Goal: Task Accomplishment & Management: Manage account settings

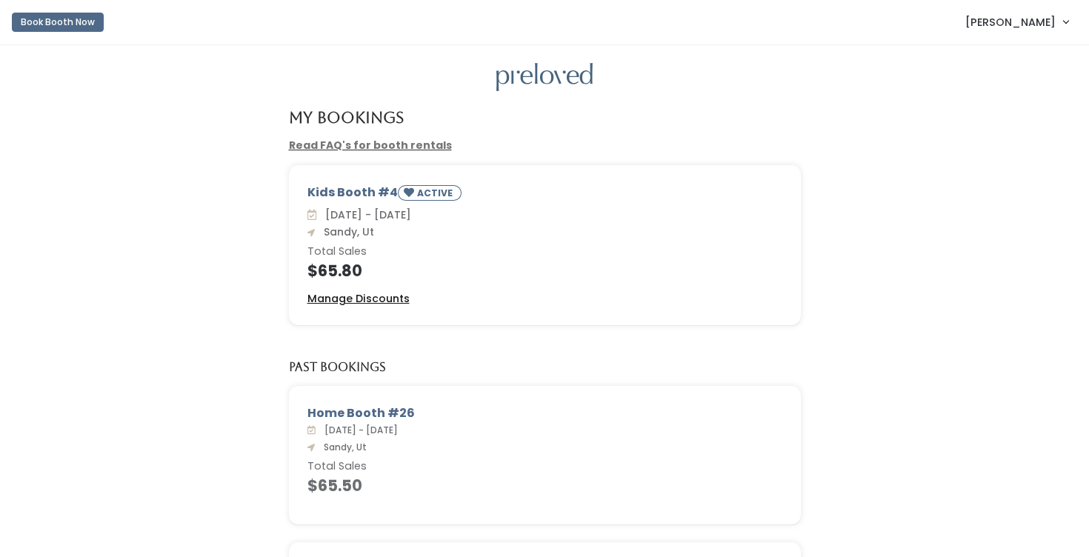
click at [352, 299] on u "Manage Discounts" at bounding box center [358, 298] width 102 height 15
